Goal: Transaction & Acquisition: Book appointment/travel/reservation

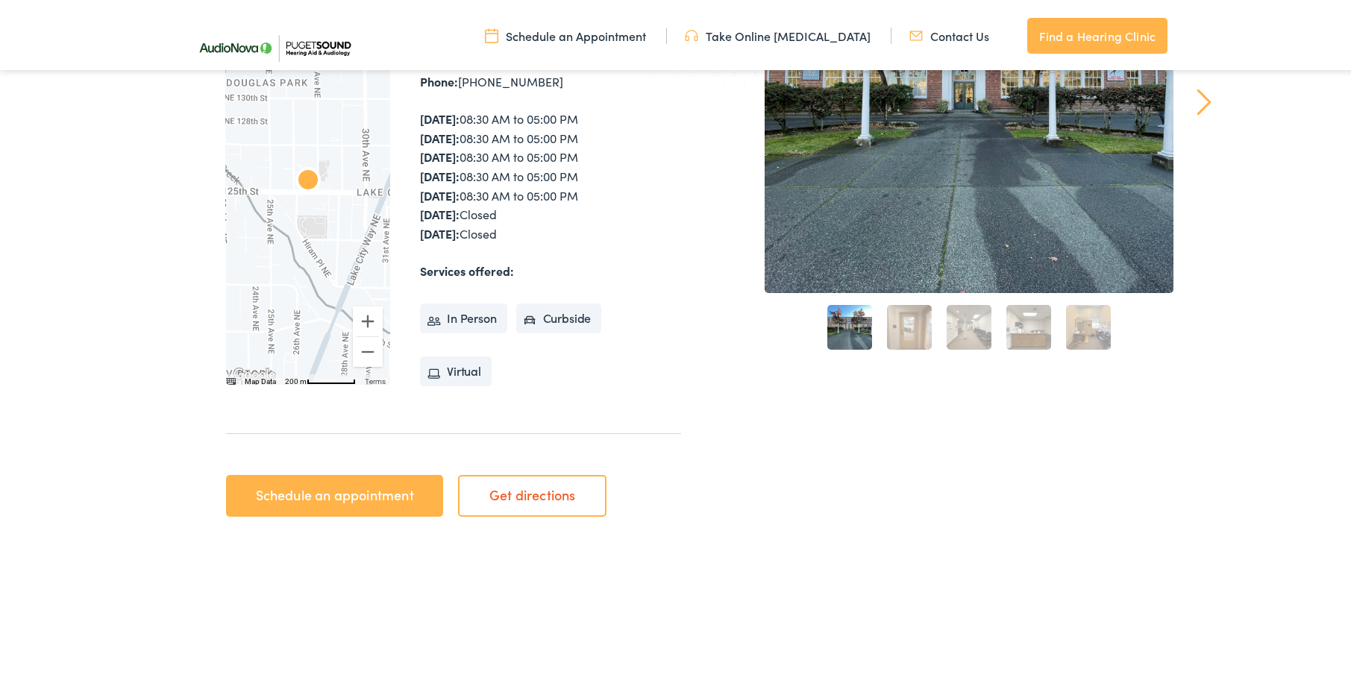
scroll to position [373, 0]
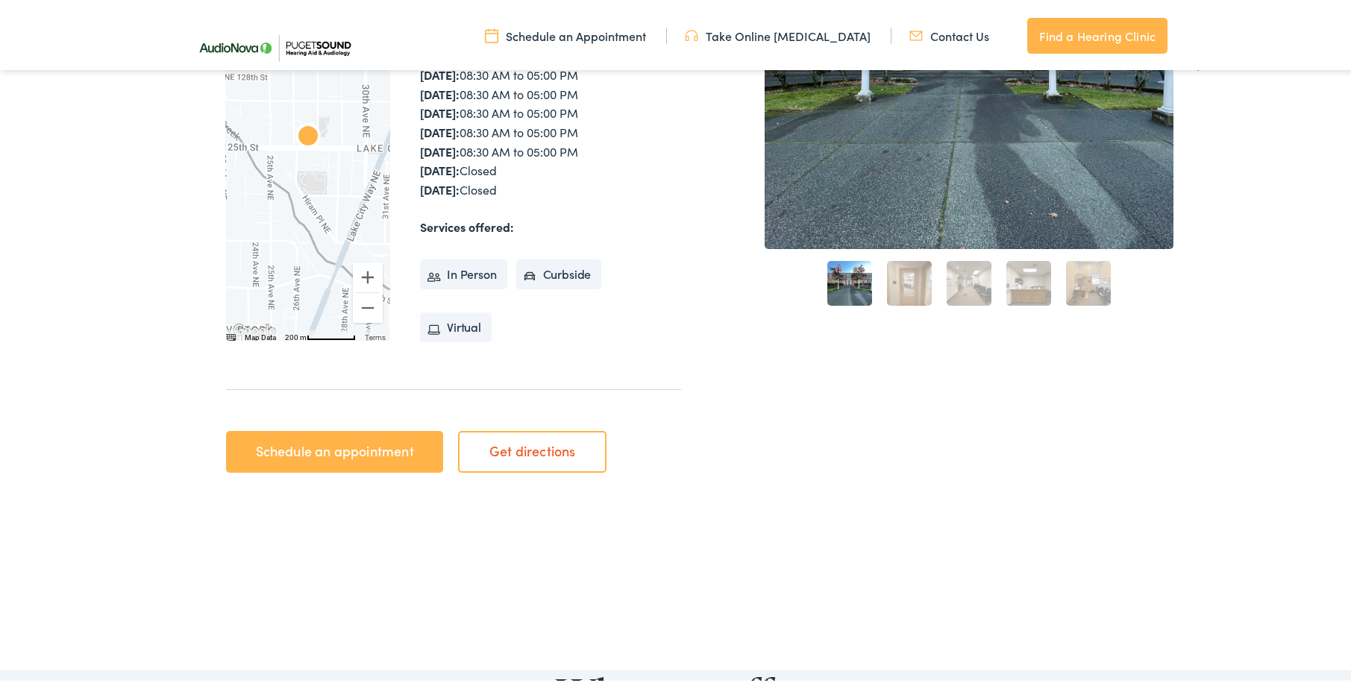
click at [344, 449] on link "Schedule an appointment" at bounding box center [334, 449] width 217 height 42
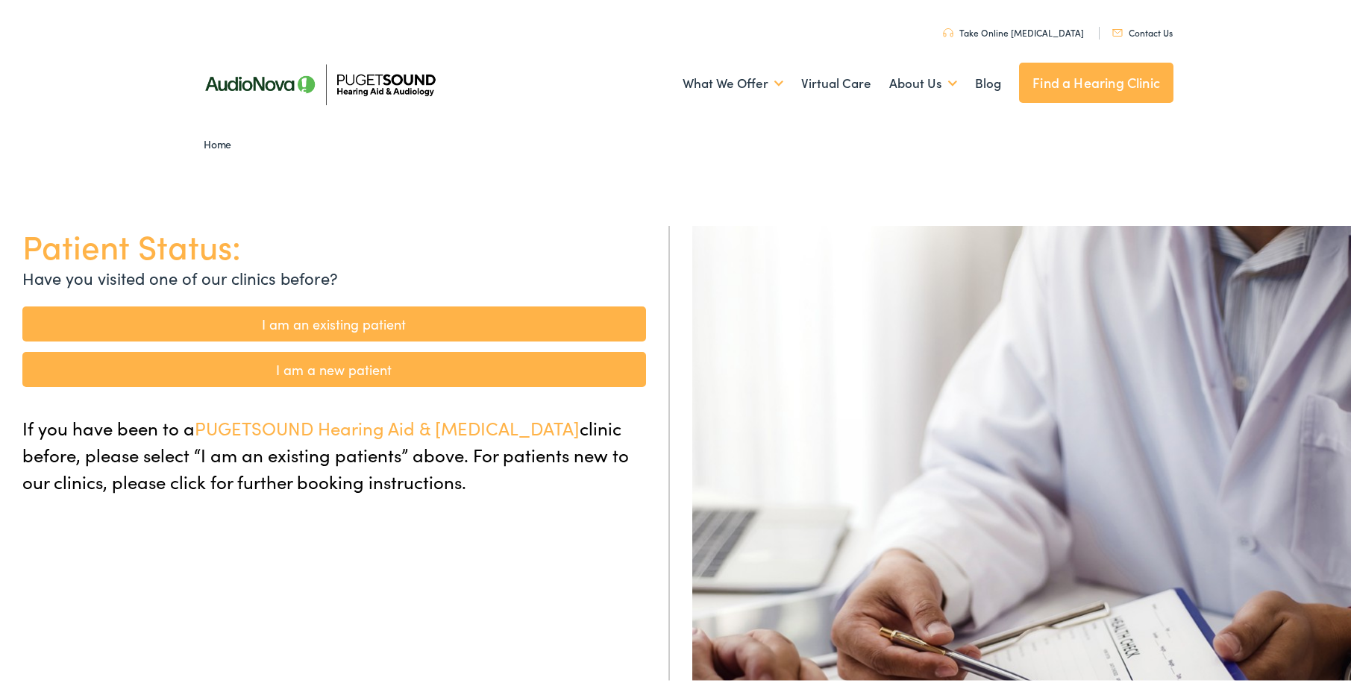
click at [368, 366] on link "I am a new patient" at bounding box center [334, 366] width 624 height 35
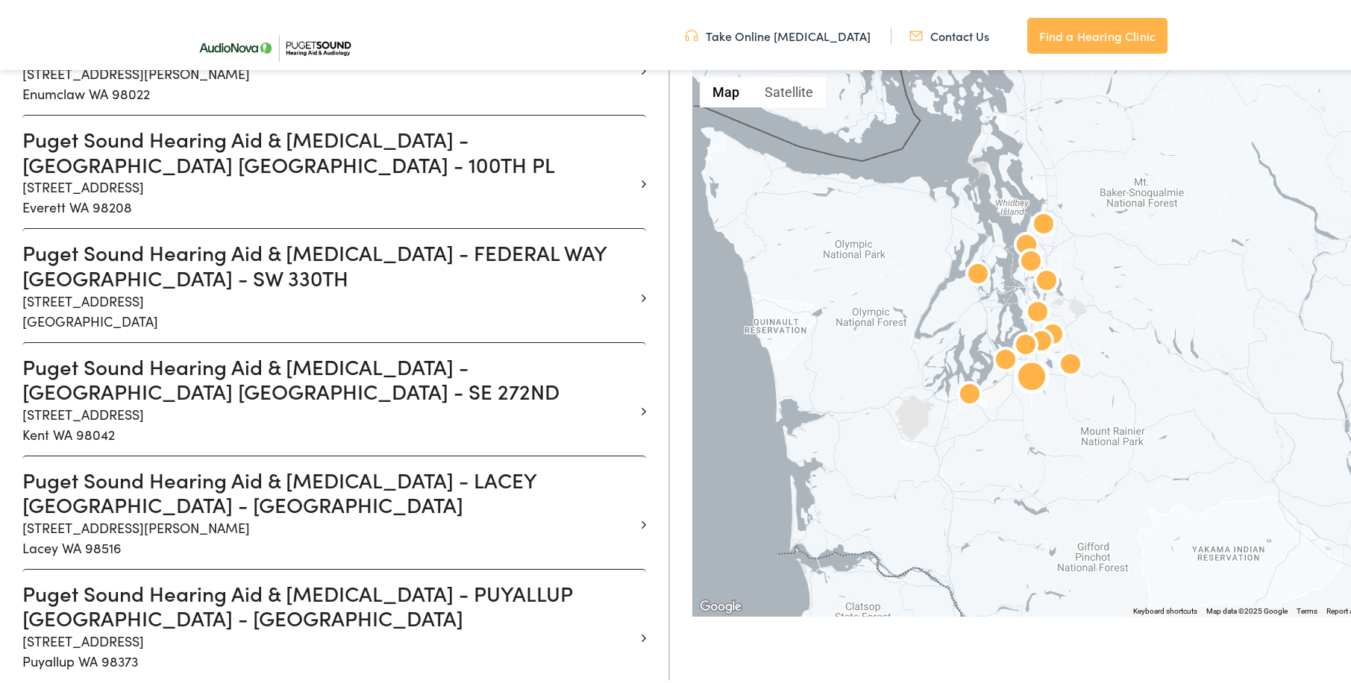
scroll to position [970, 0]
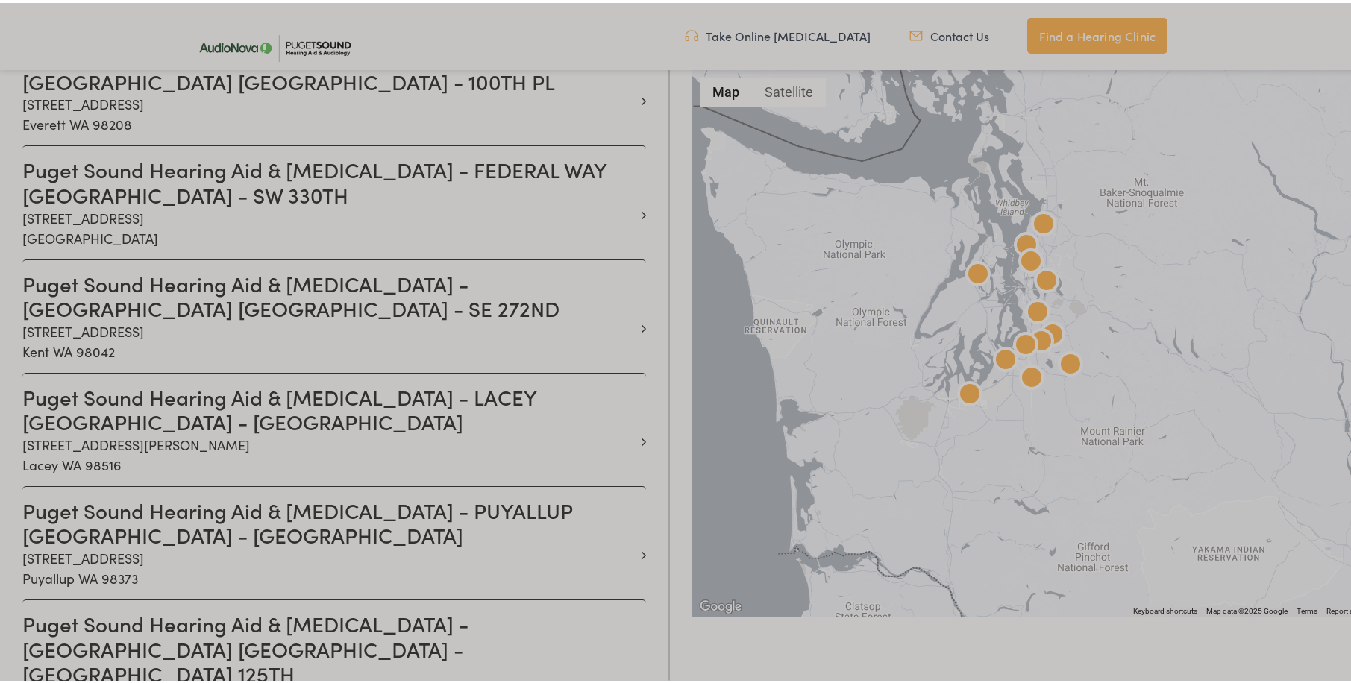
click at [126, 481] on div at bounding box center [681, 244] width 1362 height 1994
click at [127, 483] on div at bounding box center [681, 244] width 1362 height 1994
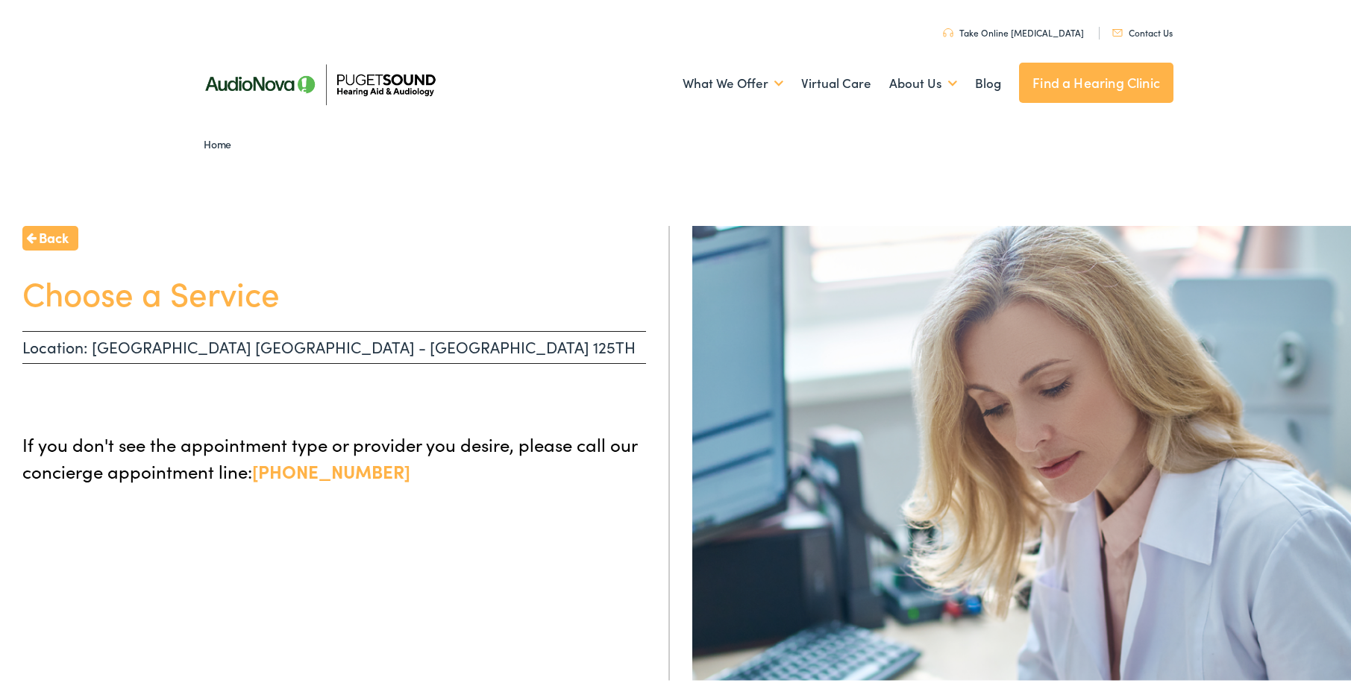
click at [40, 235] on span "Back" at bounding box center [54, 235] width 30 height 20
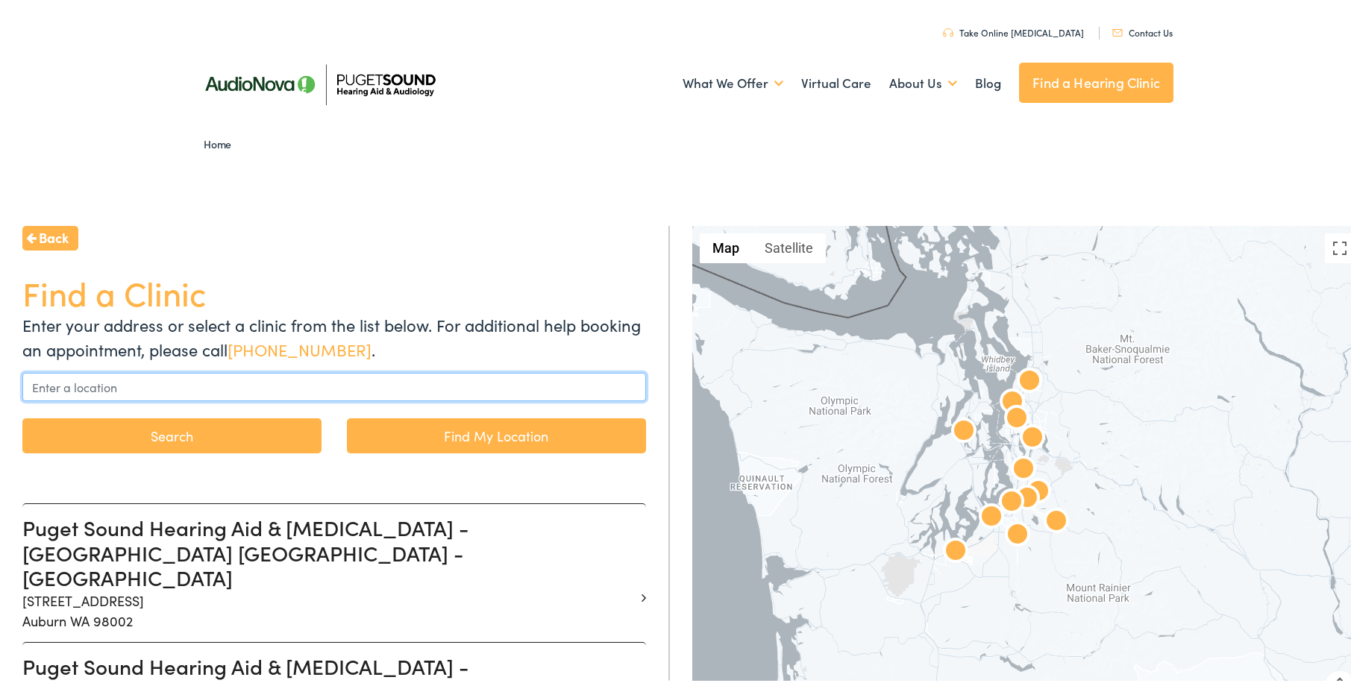
click at [43, 384] on input "text" at bounding box center [334, 384] width 624 height 28
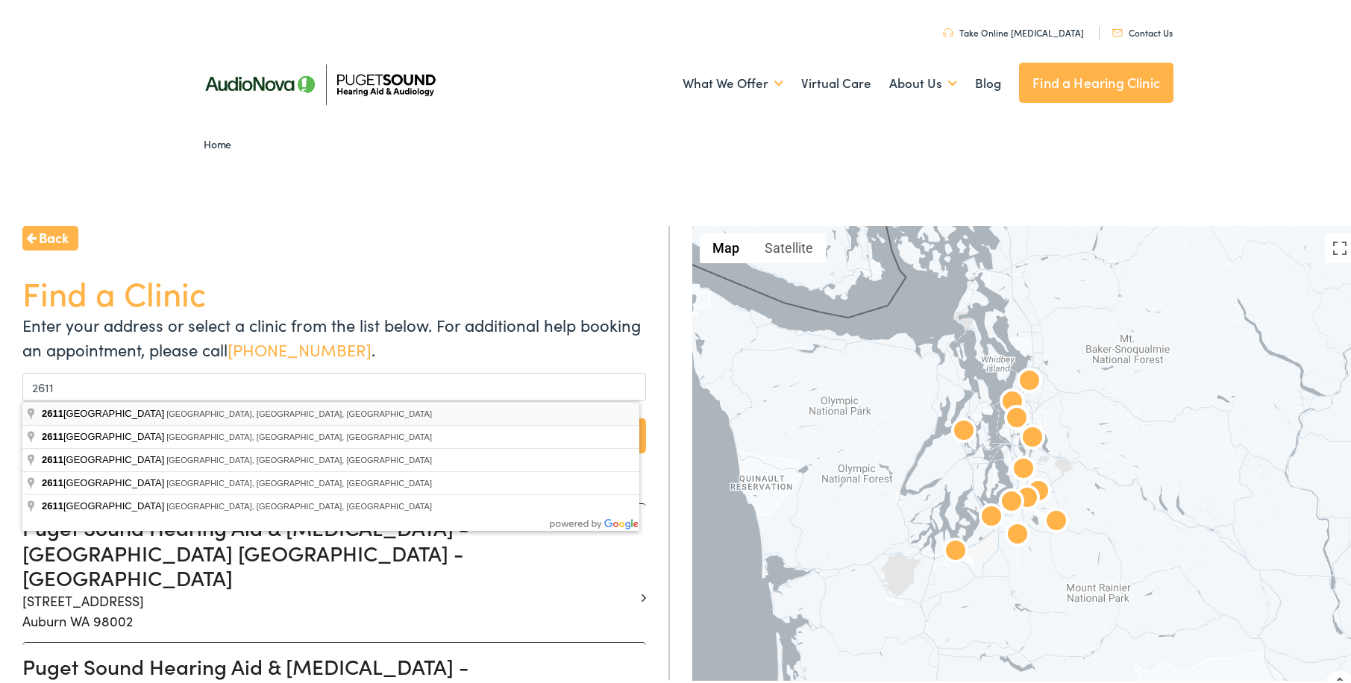
type input "[STREET_ADDRESS]"
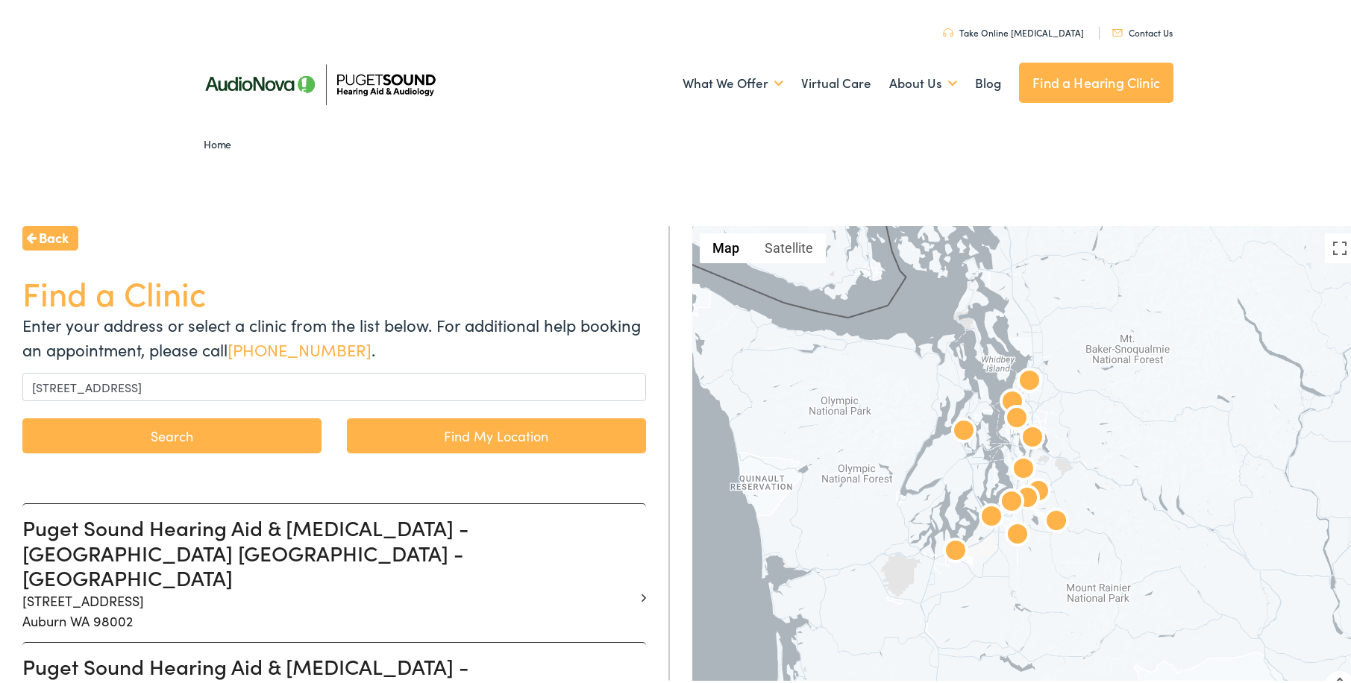
click at [210, 432] on button "Search" at bounding box center [171, 433] width 299 height 35
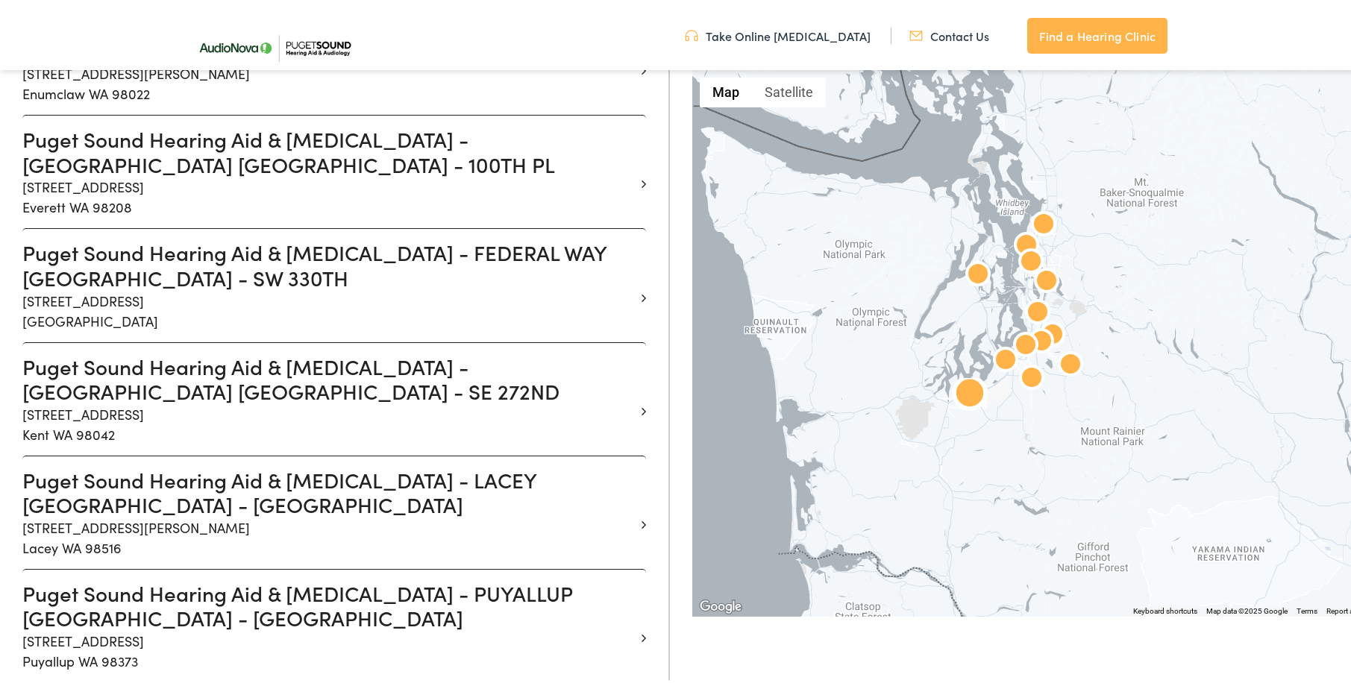
scroll to position [895, 0]
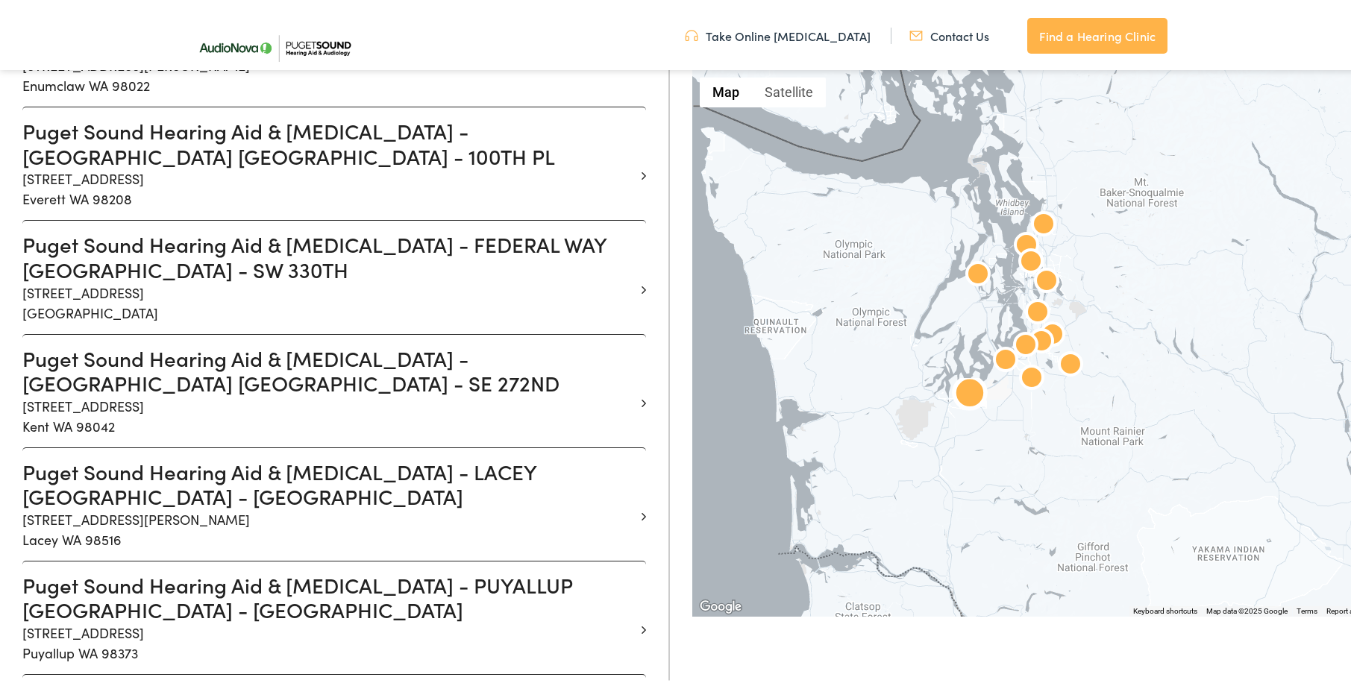
click at [353, 445] on li "Puget Sound Hearing Aid & [MEDICAL_DATA] - LACEY [GEOGRAPHIC_DATA] - [PERSON_NA…" at bounding box center [334, 501] width 624 height 113
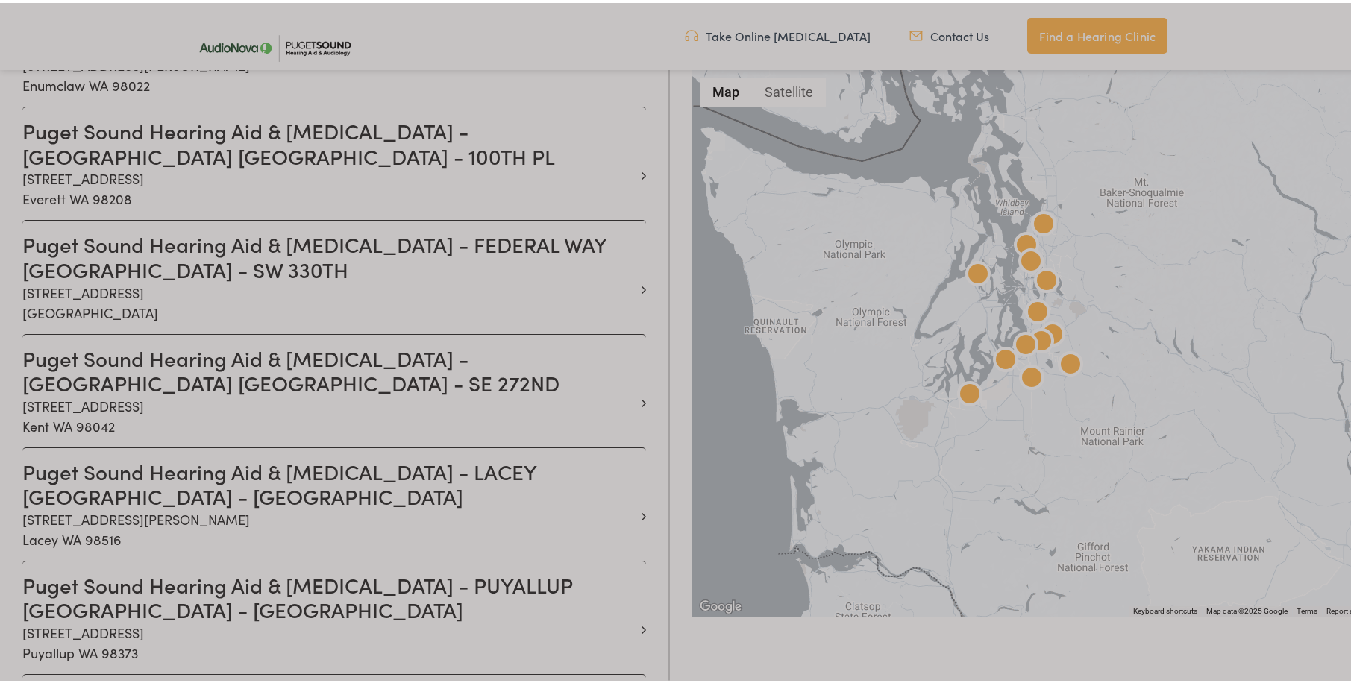
click at [333, 545] on div at bounding box center [681, 319] width 1362 height 1994
click at [145, 548] on div at bounding box center [681, 319] width 1362 height 1994
click at [145, 550] on div at bounding box center [681, 319] width 1362 height 1994
drag, startPoint x: 145, startPoint y: 550, endPoint x: 107, endPoint y: 566, distance: 40.5
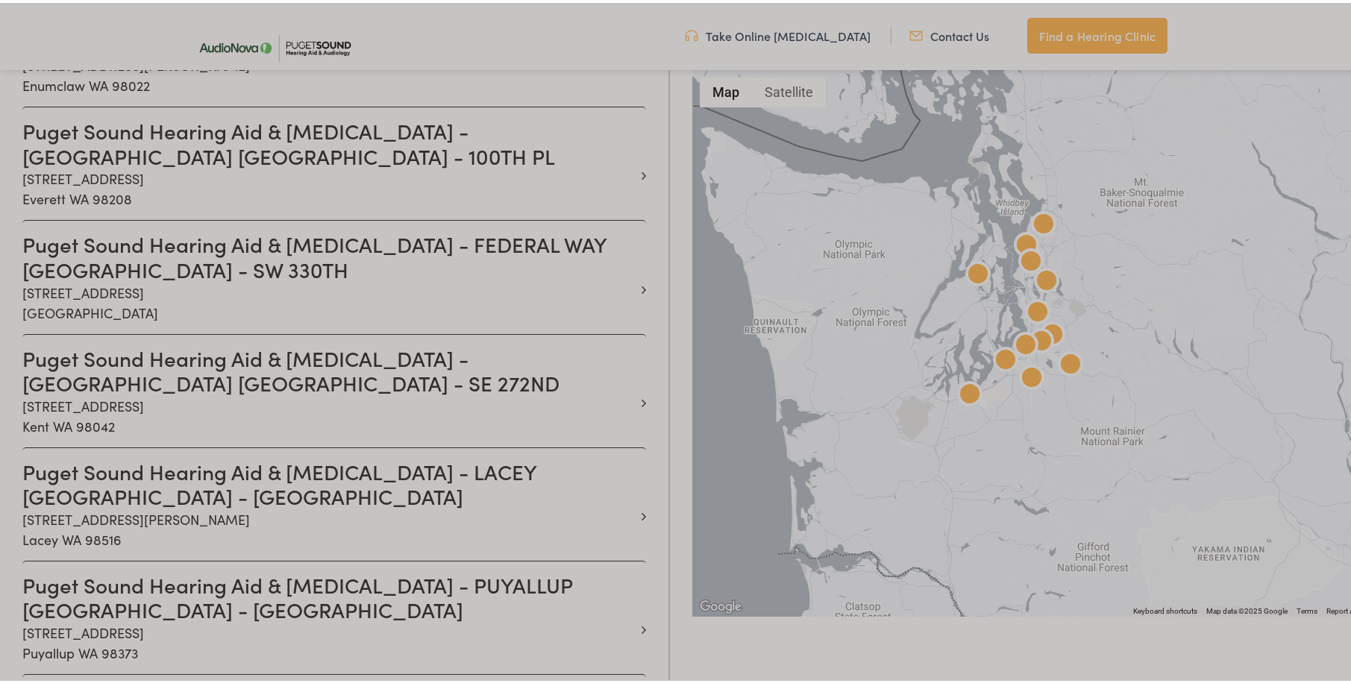
click at [107, 566] on div at bounding box center [681, 319] width 1362 height 1994
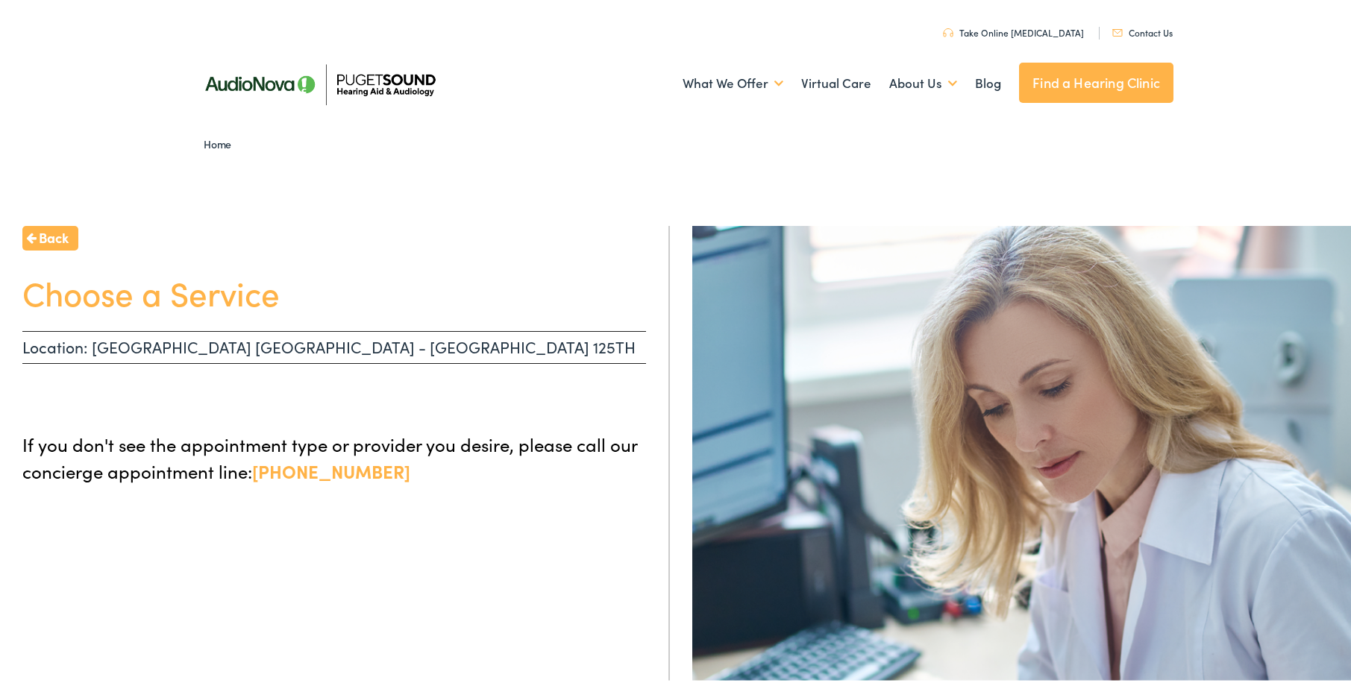
click at [295, 347] on p "Location: [GEOGRAPHIC_DATA] [GEOGRAPHIC_DATA] - [GEOGRAPHIC_DATA] 125TH" at bounding box center [334, 344] width 624 height 33
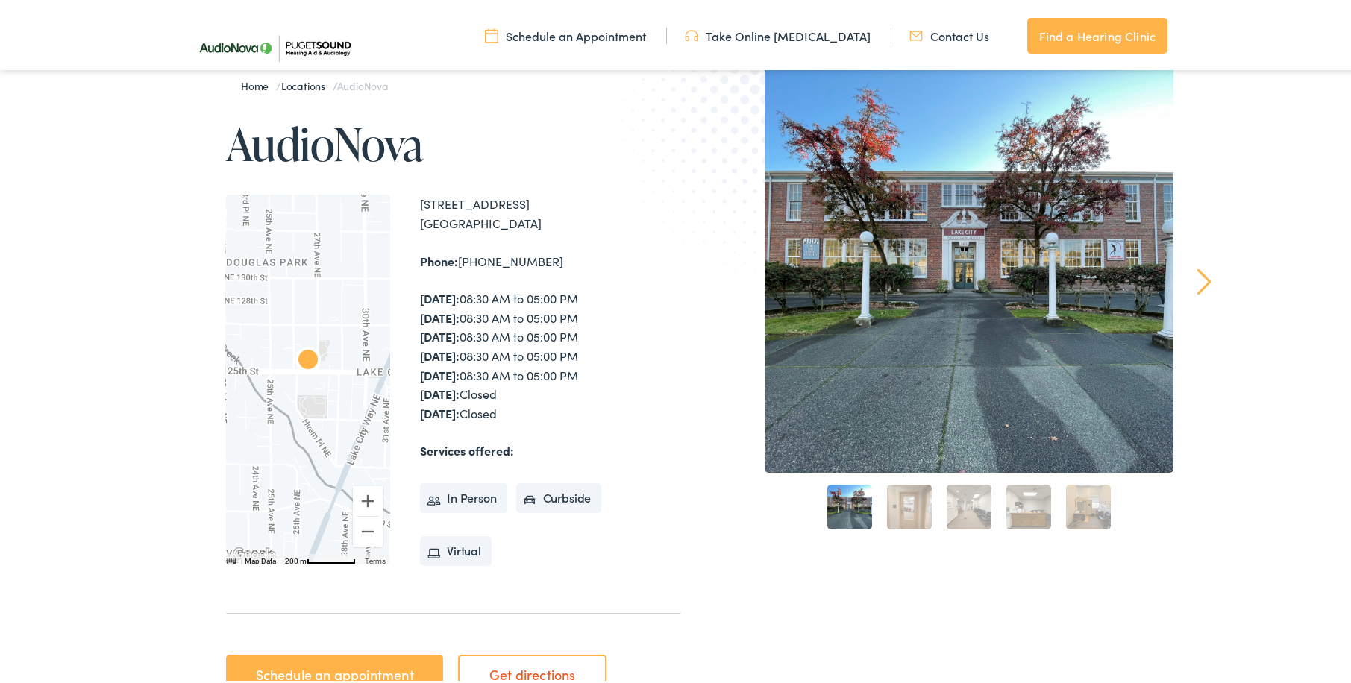
scroll to position [522, 0]
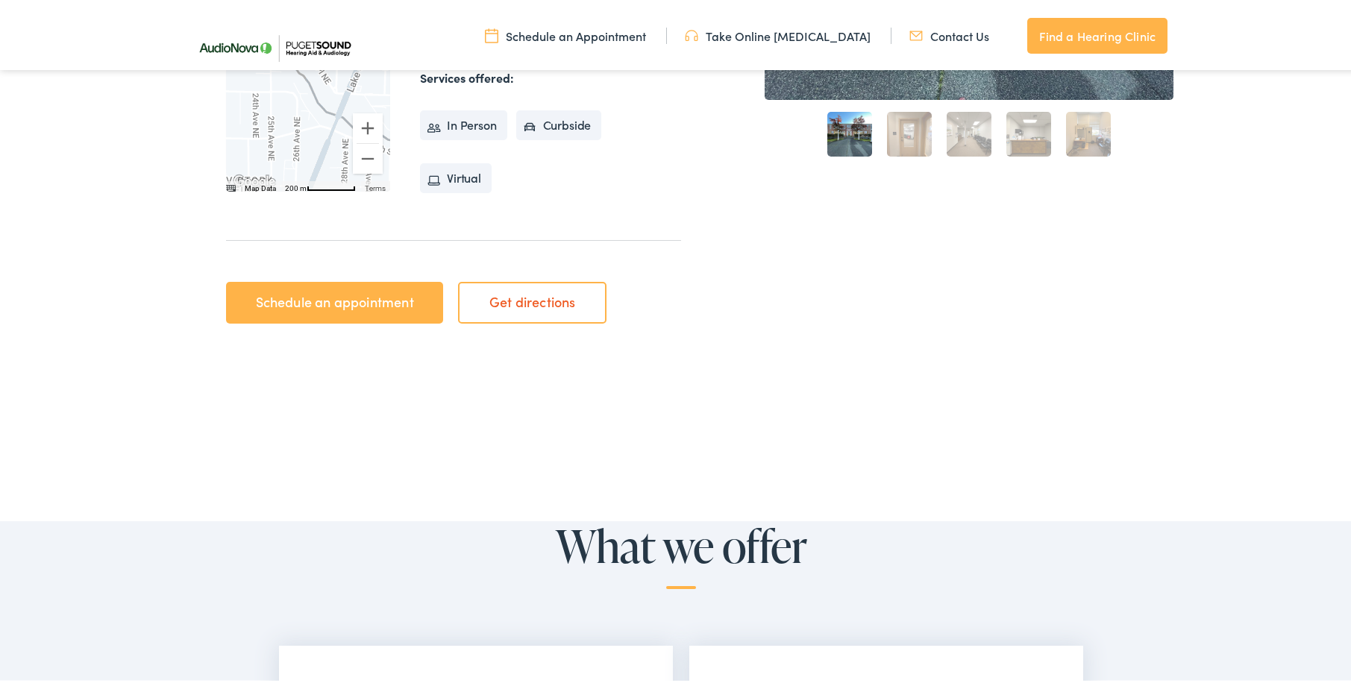
click at [514, 300] on link "Get directions" at bounding box center [532, 300] width 148 height 42
